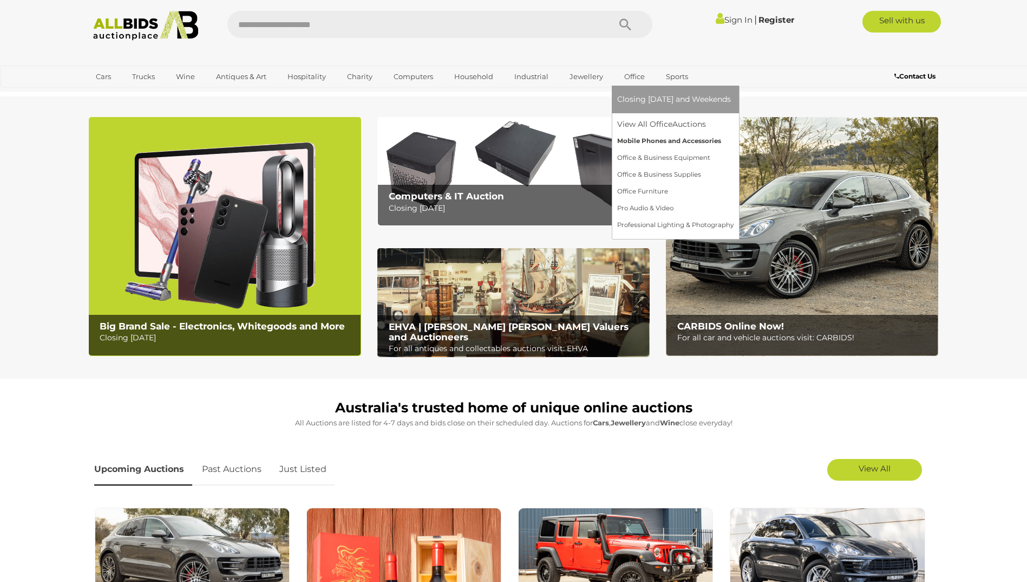
click at [647, 140] on link "Mobile Phones and Accessories" at bounding box center [675, 141] width 116 height 17
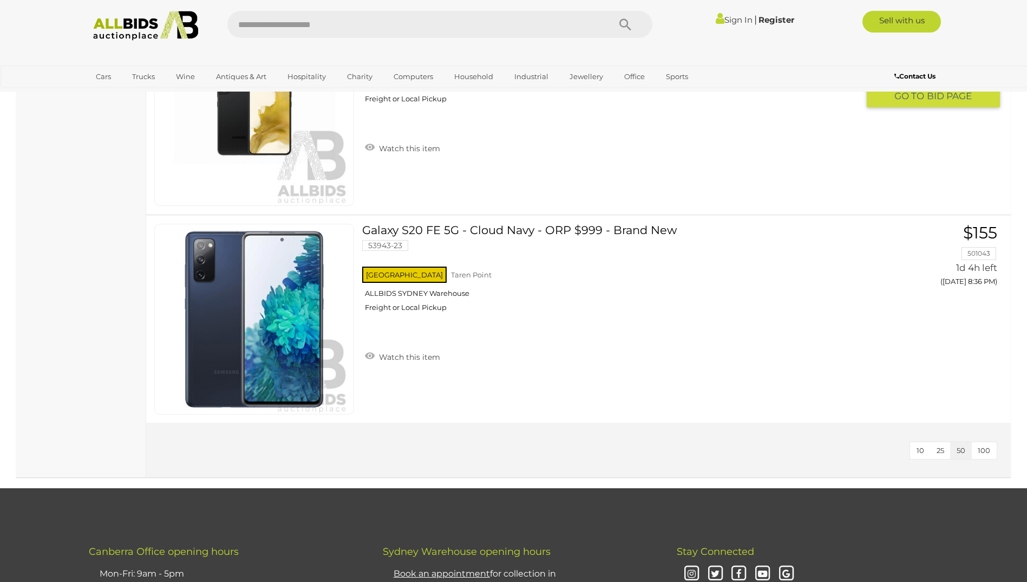
scroll to position [1950, 0]
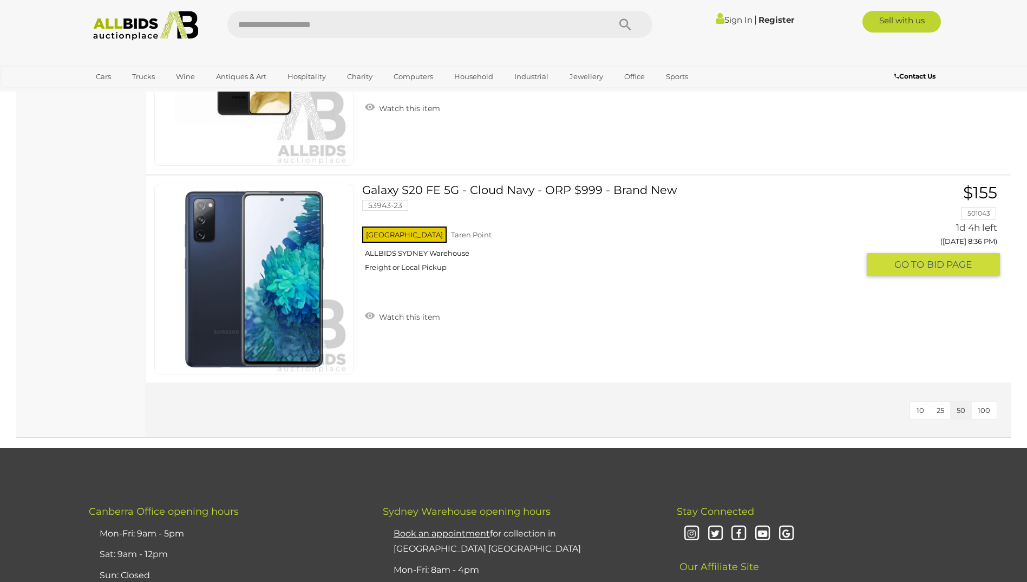
click at [945, 263] on span "BID PAGE" at bounding box center [949, 264] width 45 height 12
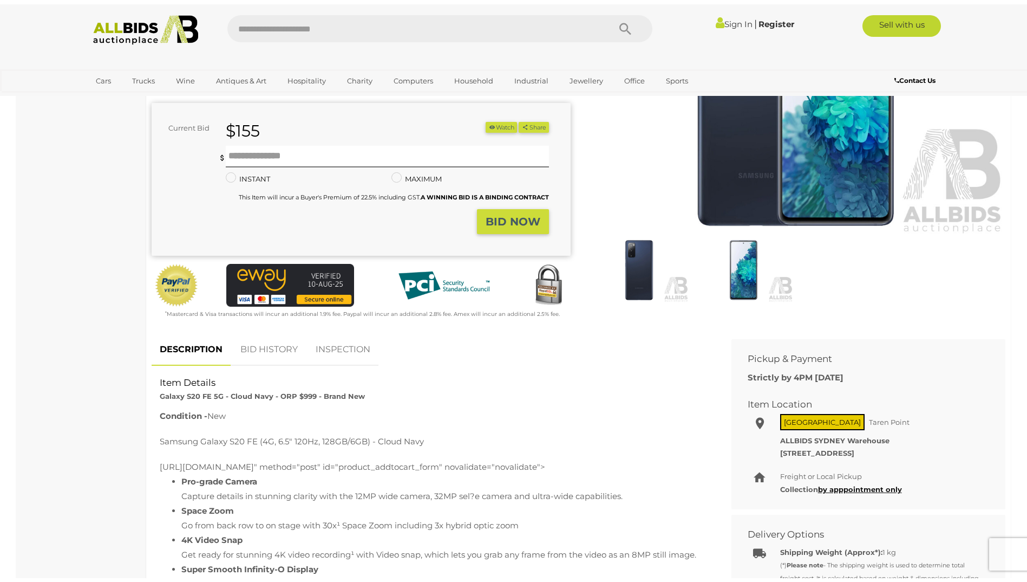
scroll to position [217, 0]
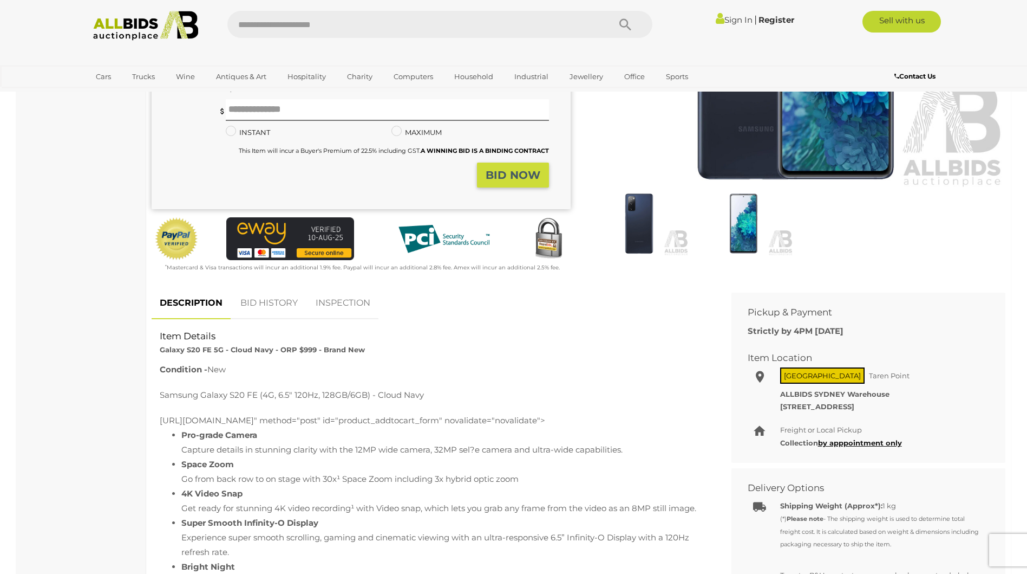
click at [261, 302] on link "BID HISTORY" at bounding box center [269, 303] width 74 height 32
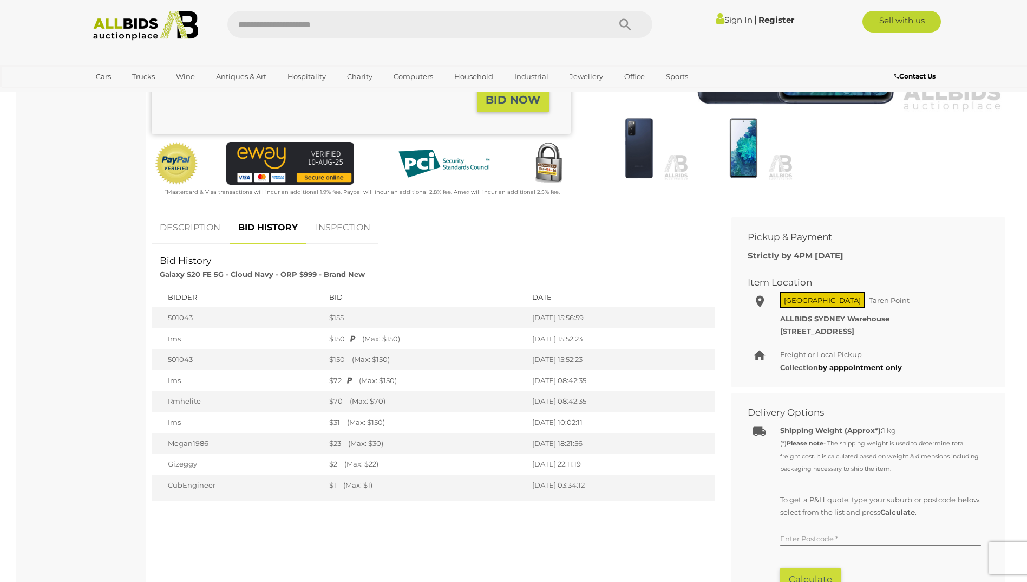
scroll to position [325, 0]
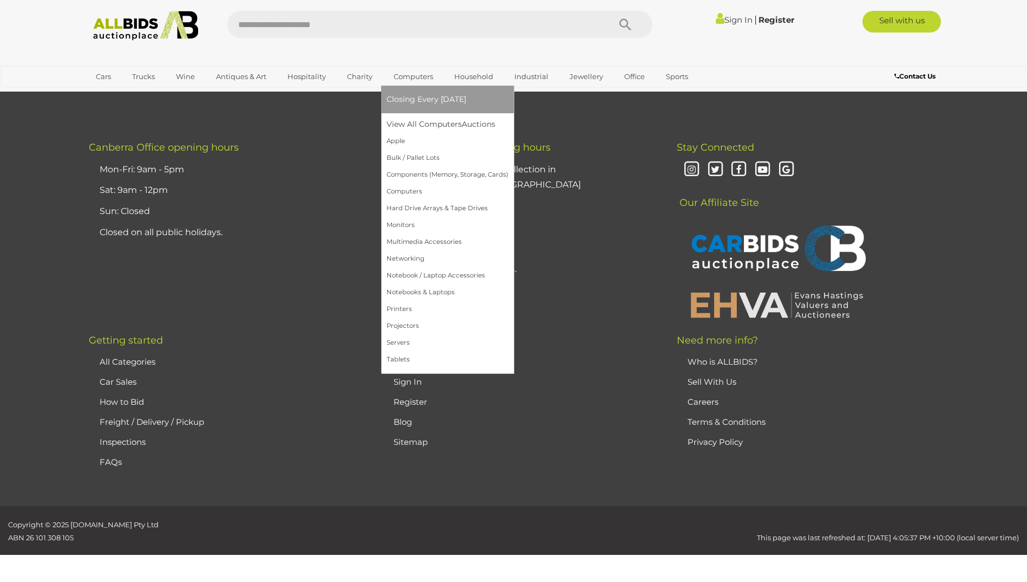
scroll to position [2068, 0]
